Goal: Information Seeking & Learning: Learn about a topic

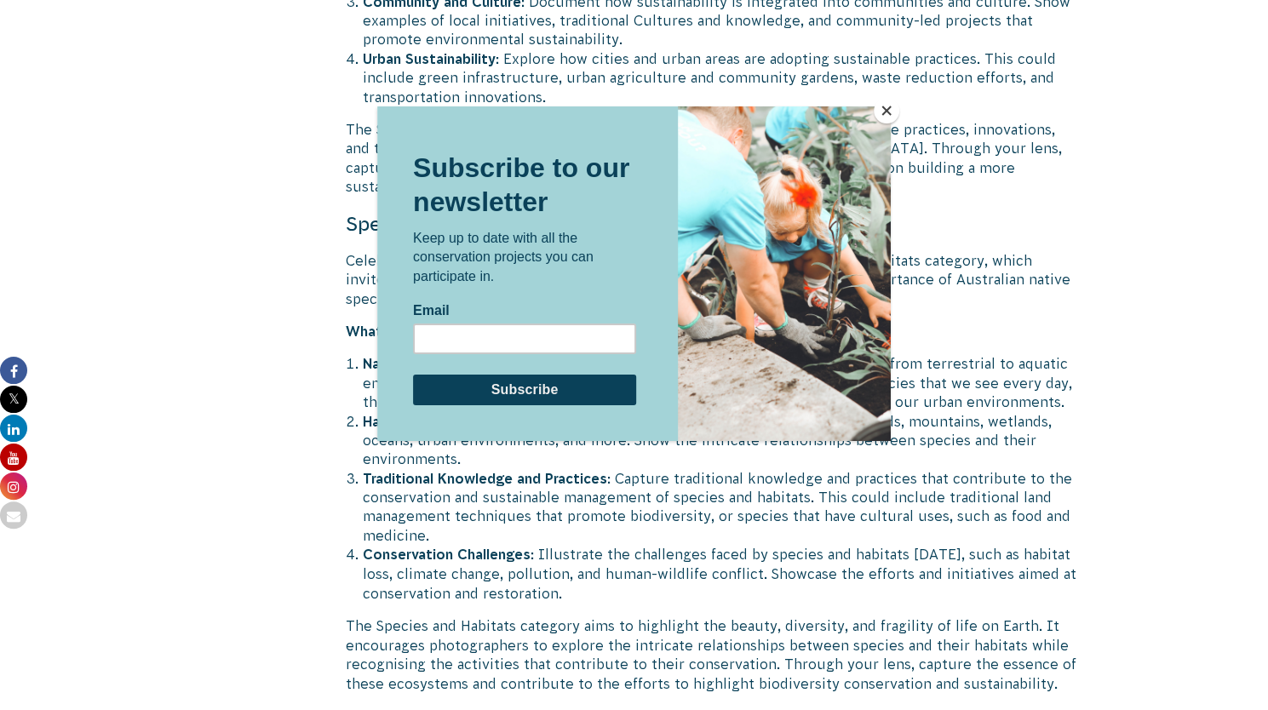
scroll to position [5116, 0]
click at [881, 106] on button "Close" at bounding box center [887, 111] width 26 height 26
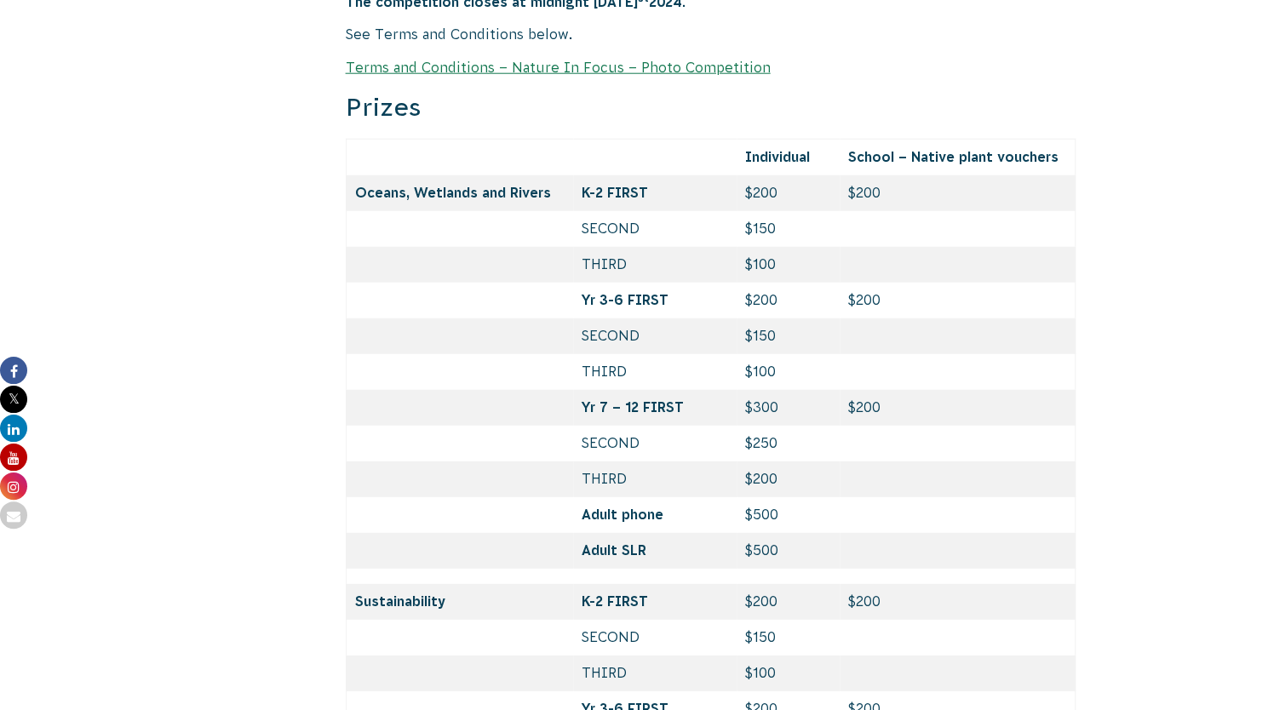
scroll to position [6361, 0]
drag, startPoint x: 748, startPoint y: 381, endPoint x: 781, endPoint y: 382, distance: 33.3
click at [781, 462] on td "$200" at bounding box center [788, 480] width 103 height 36
click at [789, 462] on td "$200" at bounding box center [788, 480] width 103 height 36
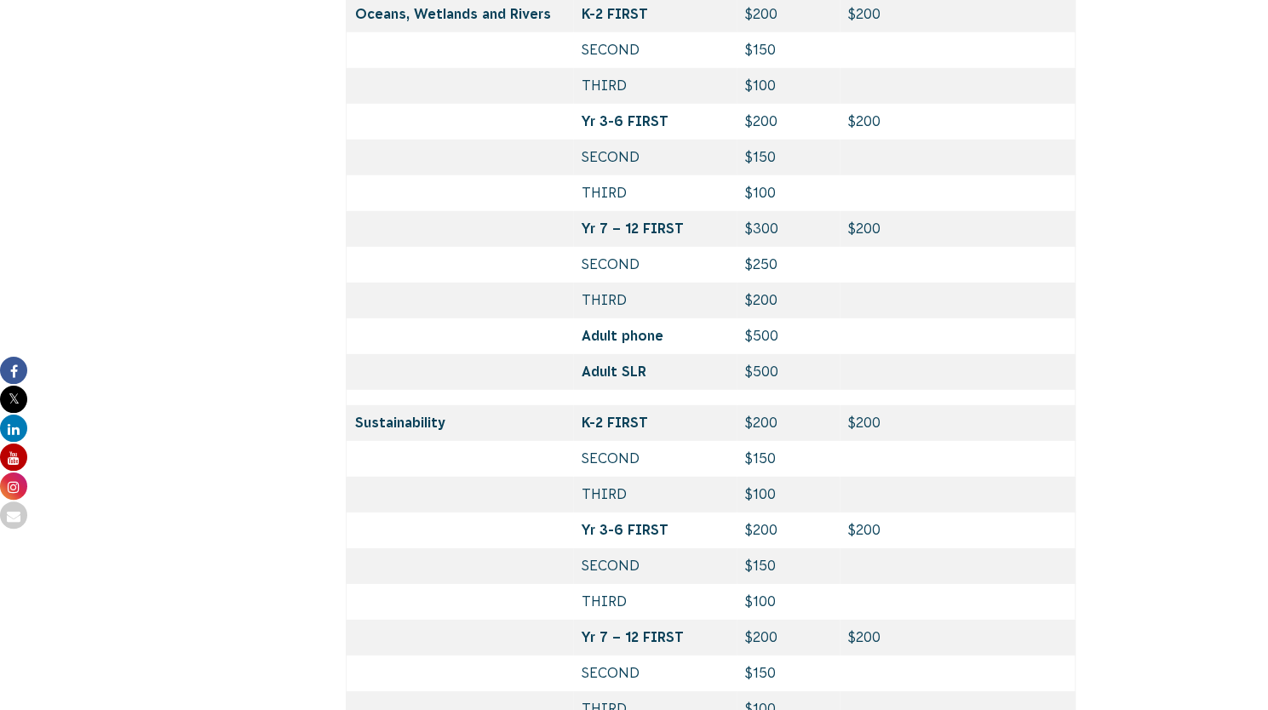
scroll to position [6542, 0]
drag, startPoint x: 780, startPoint y: 404, endPoint x: 741, endPoint y: 411, distance: 39.8
click at [741, 475] on td "$100" at bounding box center [788, 493] width 103 height 36
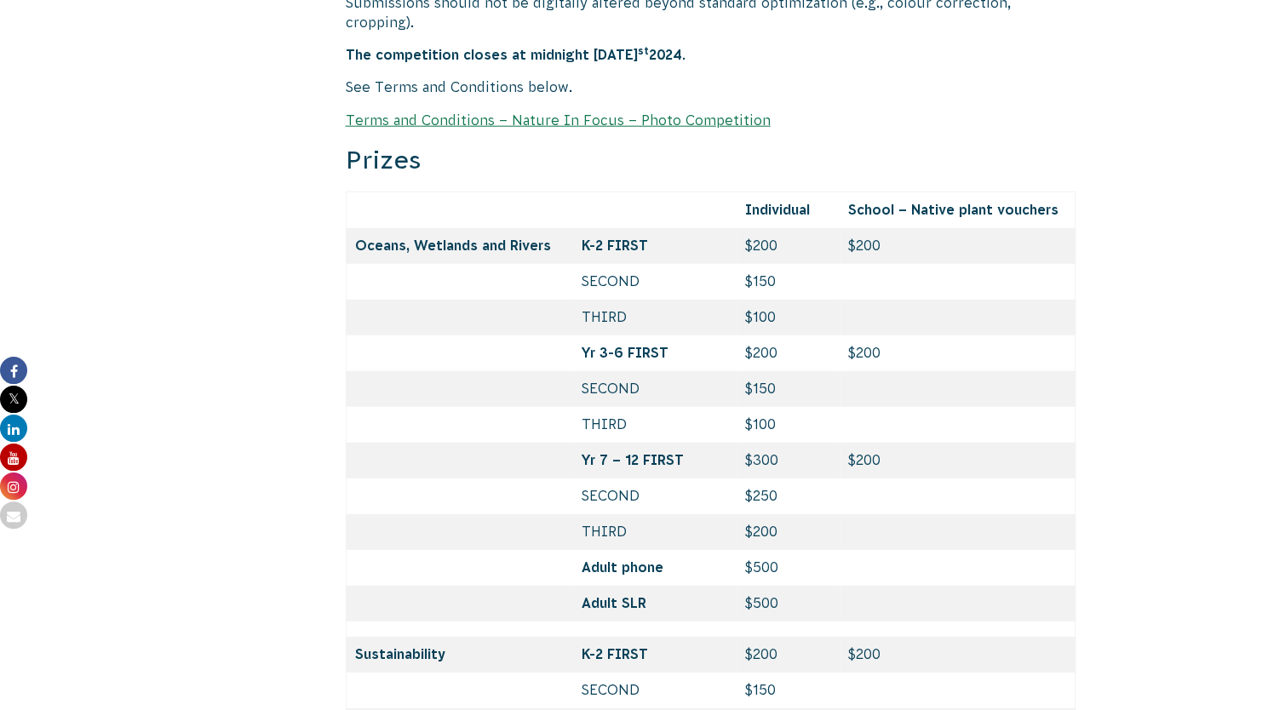
scroll to position [6307, 0]
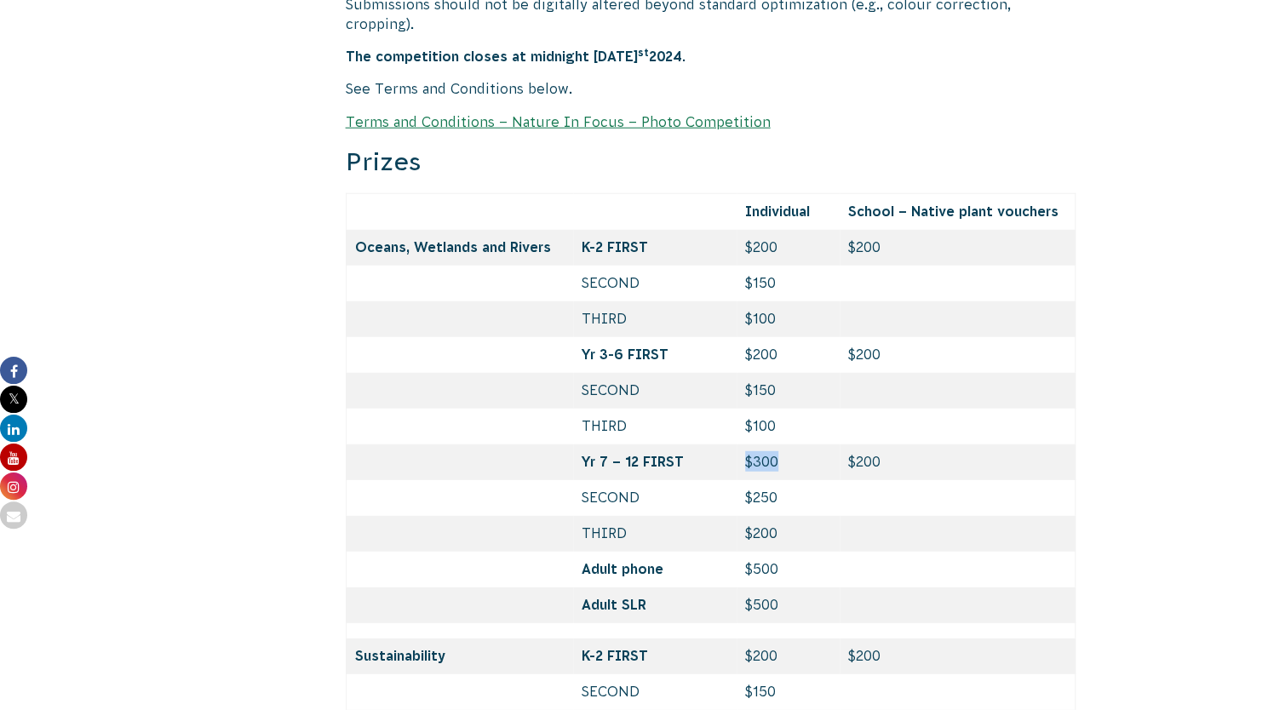
drag, startPoint x: 804, startPoint y: 357, endPoint x: 741, endPoint y: 365, distance: 63.6
click at [741, 445] on td "$300" at bounding box center [788, 463] width 103 height 36
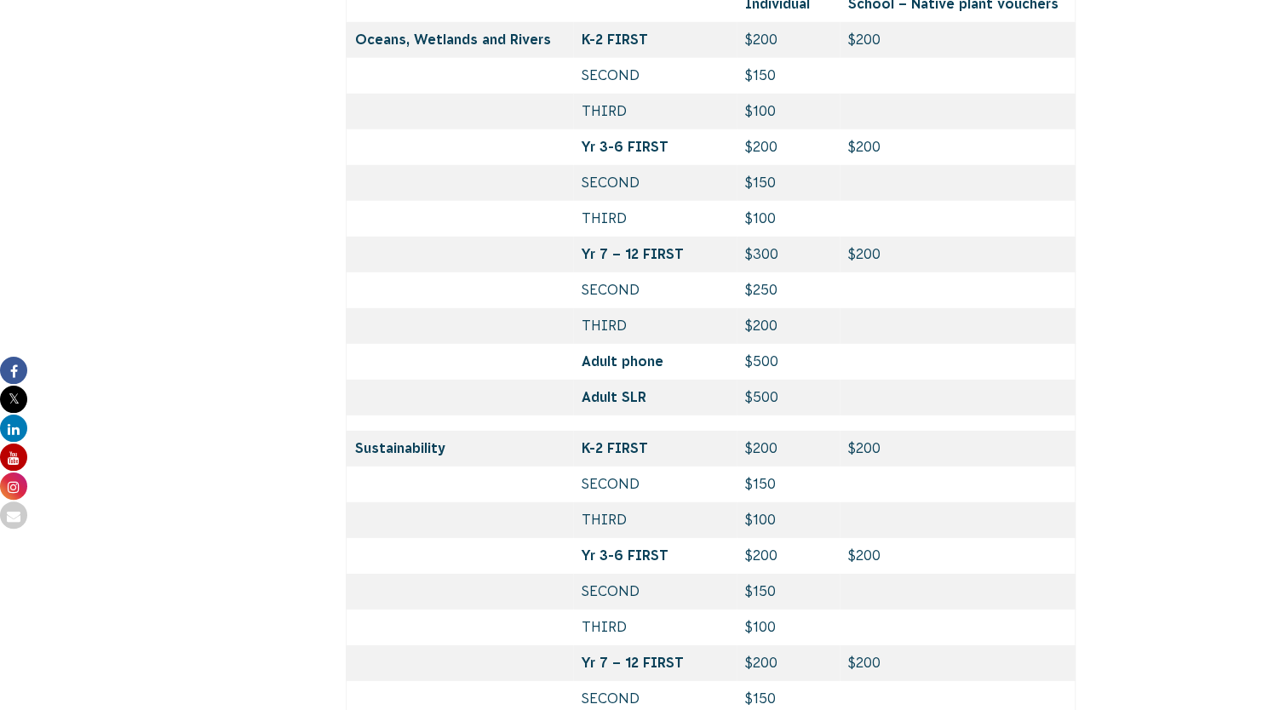
scroll to position [6515, 0]
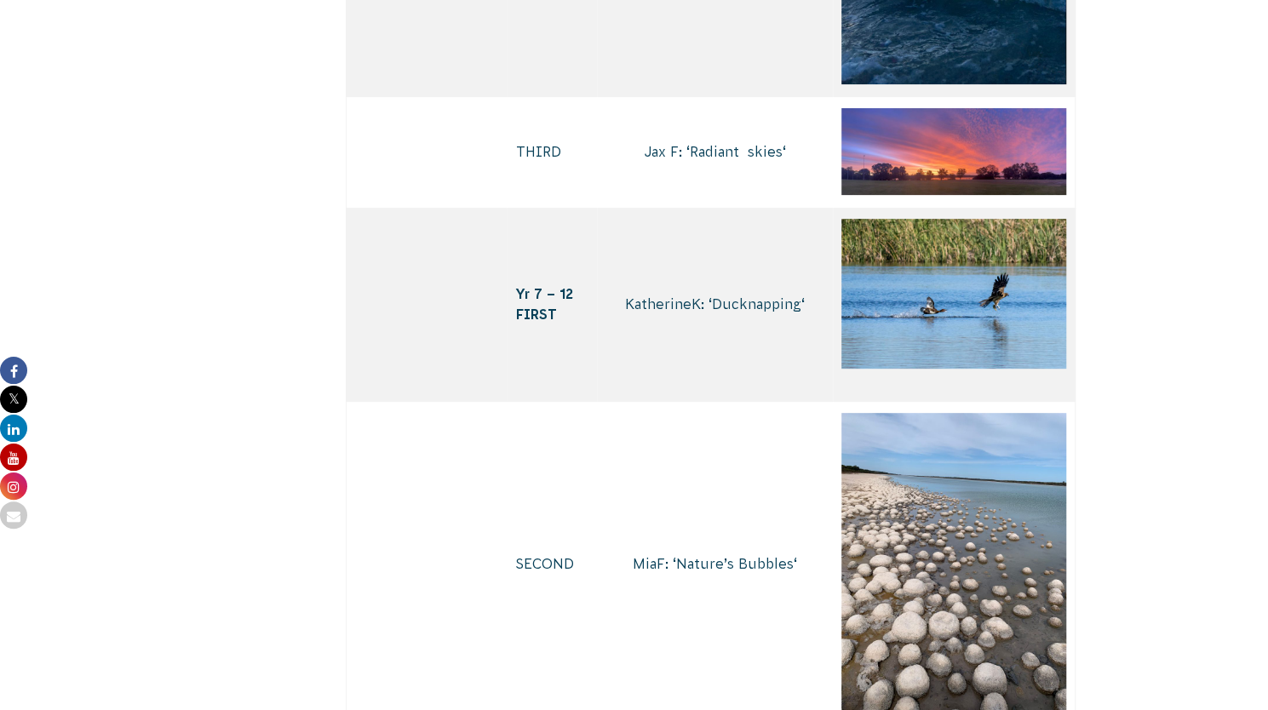
scroll to position [4080, 0]
